Goal: Check status: Check status

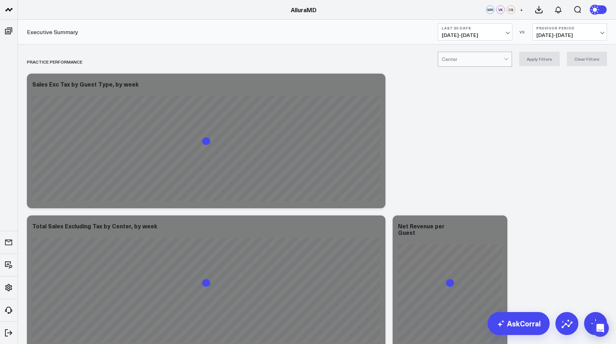
click at [475, 36] on span "[DATE] - [DATE]" at bounding box center [475, 35] width 67 height 6
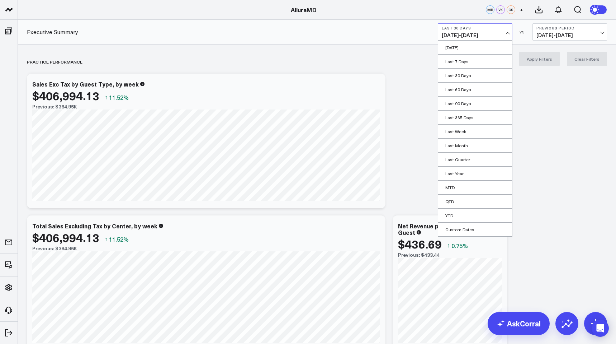
click at [455, 189] on link "MTD" at bounding box center [475, 187] width 74 height 14
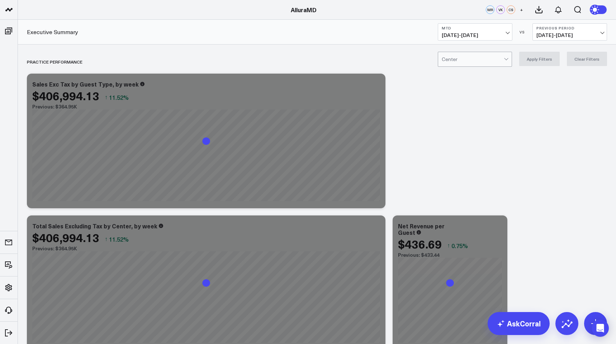
click at [551, 34] on span "[DATE] - [DATE]" at bounding box center [570, 35] width 67 height 6
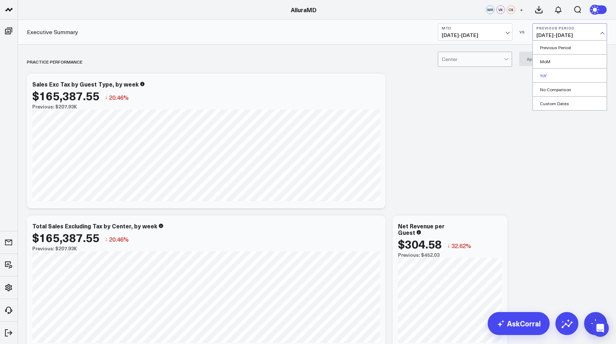
click at [548, 74] on link "YoY" at bounding box center [570, 76] width 74 height 14
